Goal: Transaction & Acquisition: Book appointment/travel/reservation

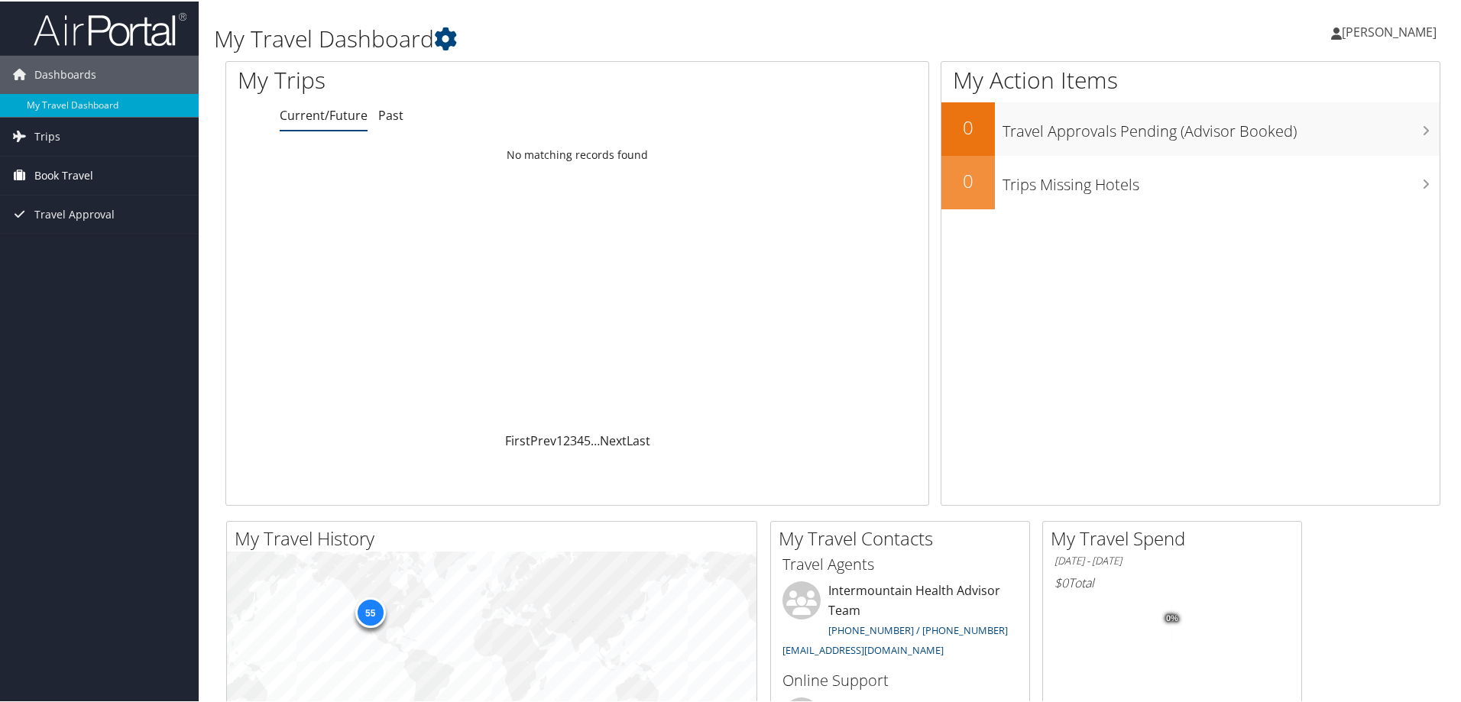
click at [69, 171] on span "Book Travel" at bounding box center [63, 174] width 59 height 38
click at [76, 251] on link "Book/Manage Online Trips" at bounding box center [99, 250] width 199 height 23
click at [66, 204] on link "Agent Booking Request" at bounding box center [99, 204] width 199 height 23
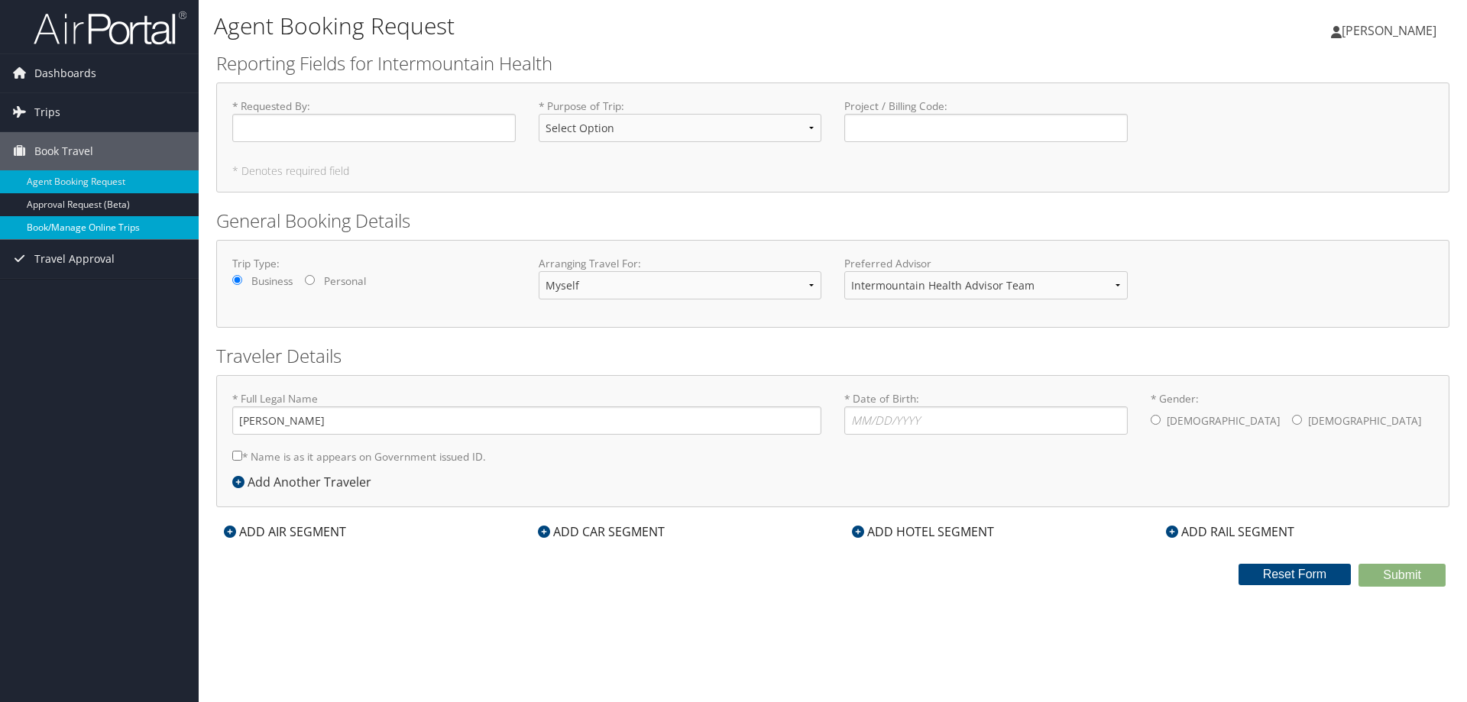
click at [62, 225] on link "Book/Manage Online Trips" at bounding box center [99, 227] width 199 height 23
click at [106, 225] on link "Book/Manage Online Trips" at bounding box center [99, 227] width 199 height 23
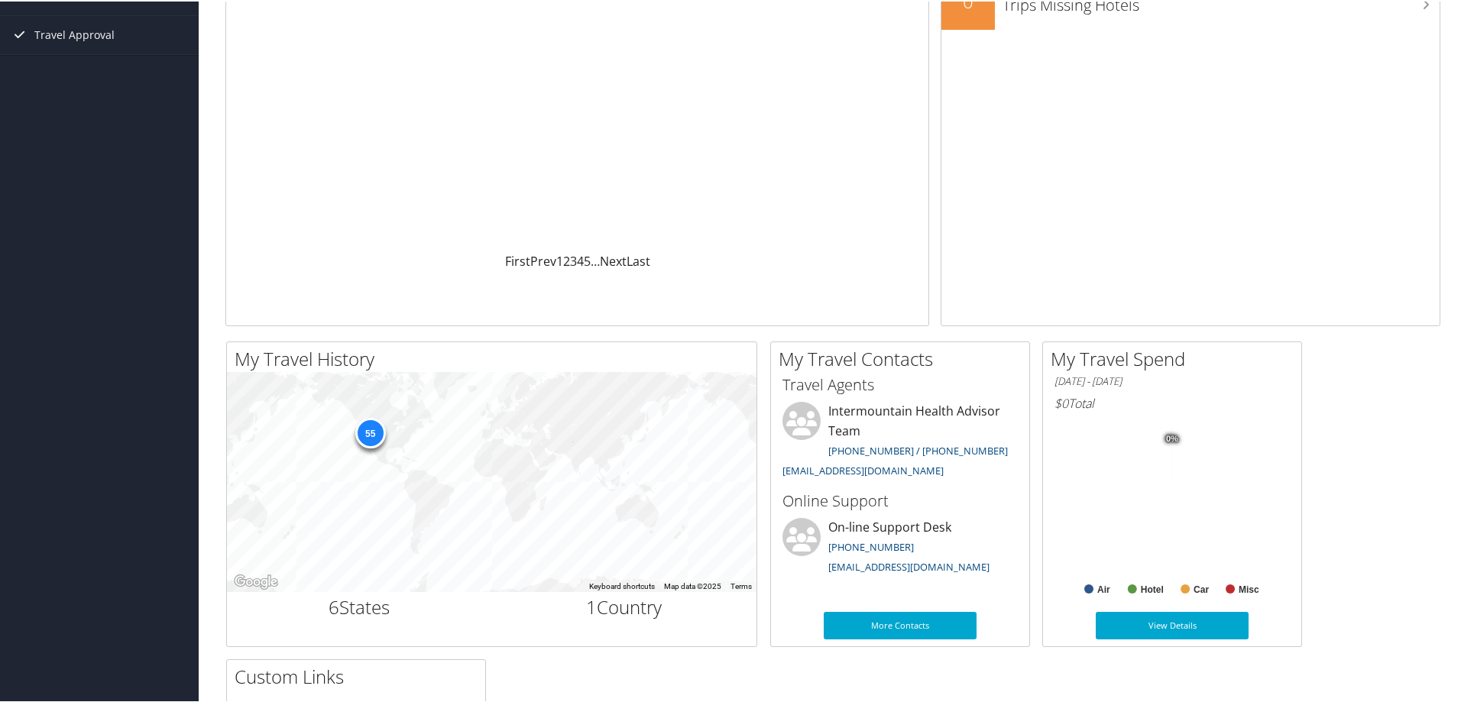
scroll to position [195, 0]
